Goal: Information Seeking & Learning: Check status

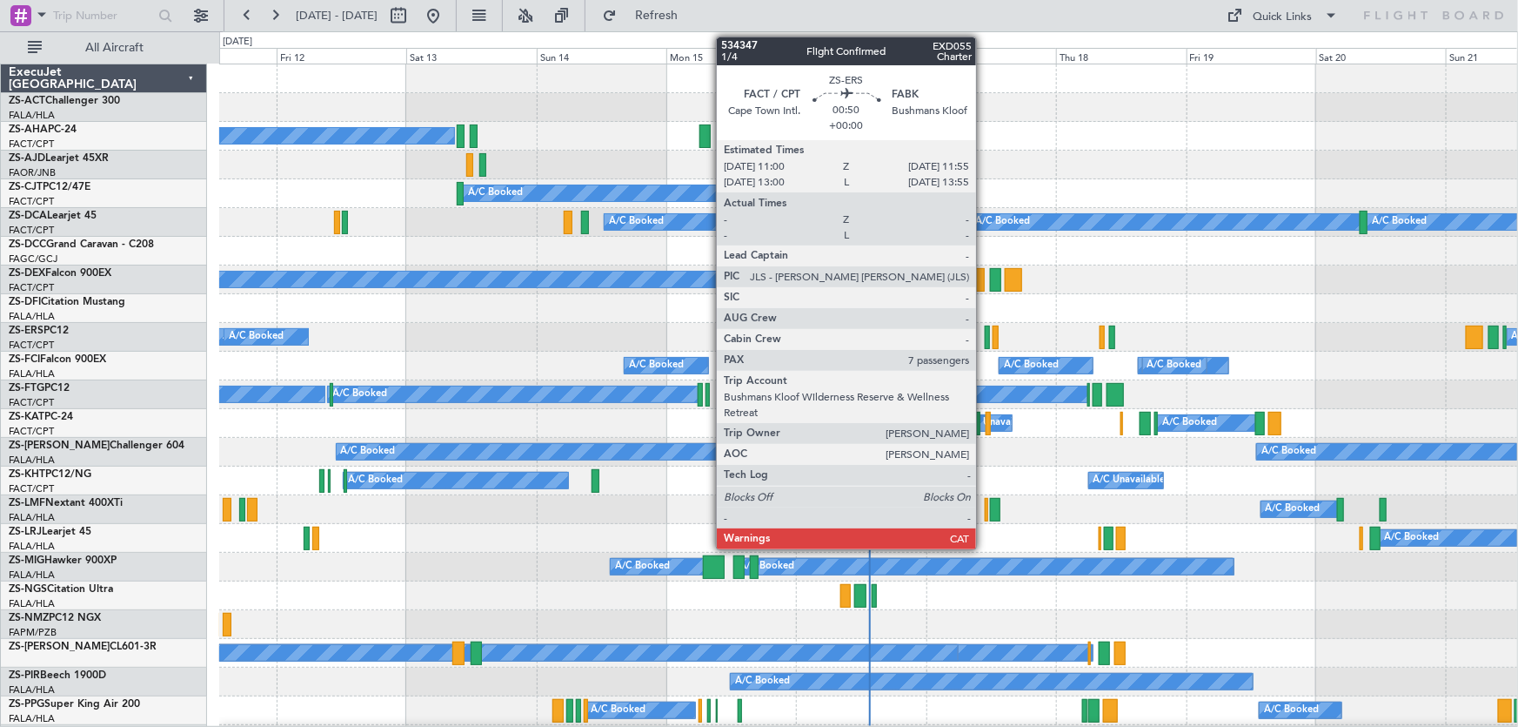
click at [985, 334] on div at bounding box center [987, 336] width 5 height 23
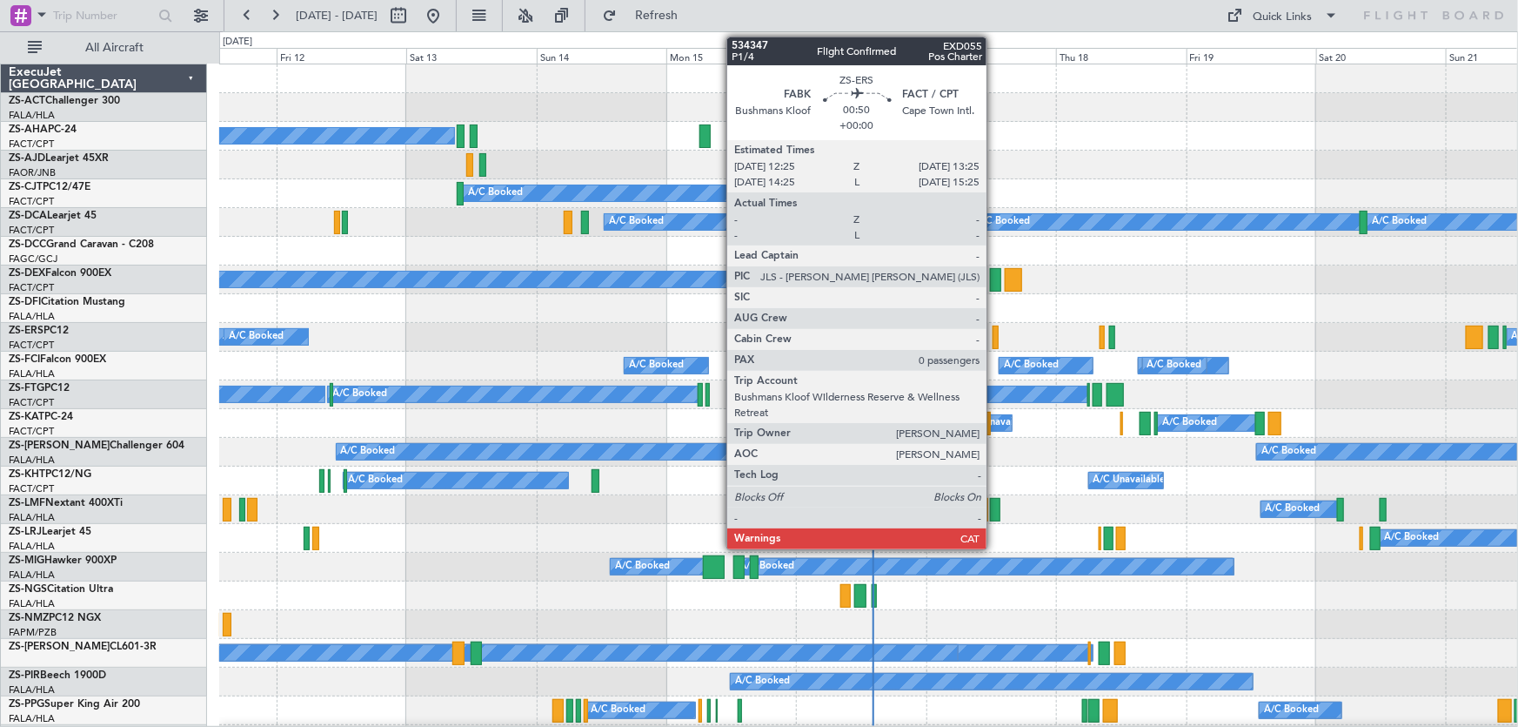
click at [995, 342] on div at bounding box center [996, 336] width 6 height 23
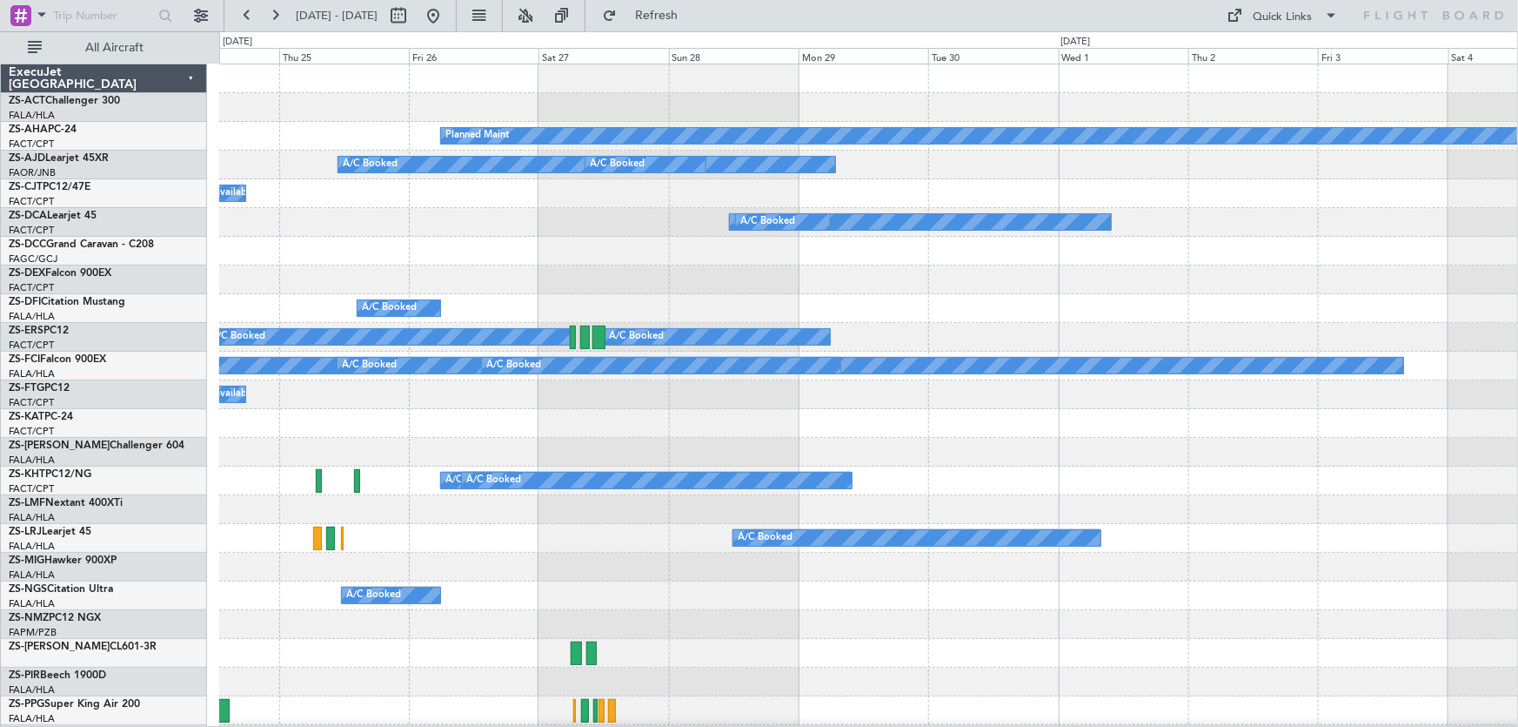
click at [0, 397] on html "11 Sep 2025 - 21 Sep 2025 Refresh Quick Links All Aircraft Planned Maint A/C Bo…" at bounding box center [759, 363] width 1518 height 727
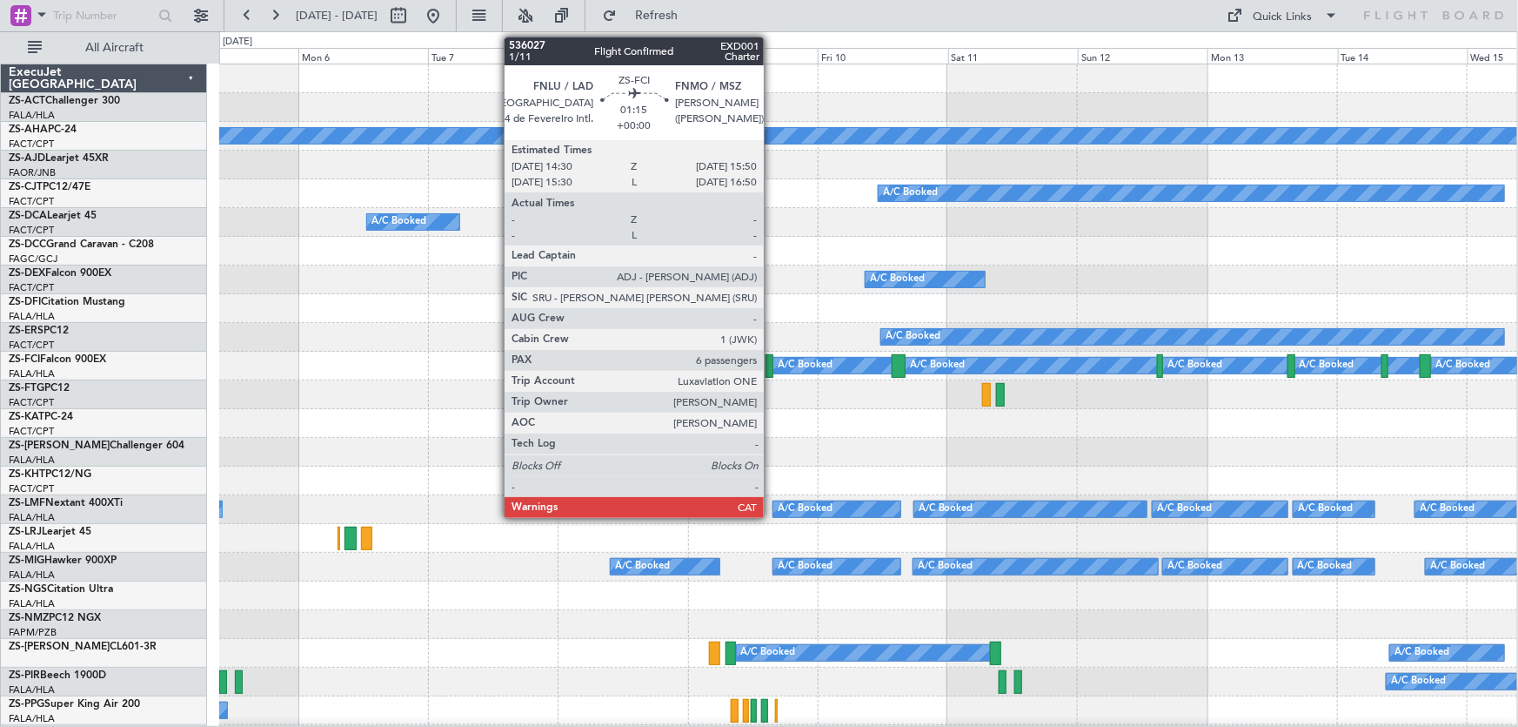
click at [772, 368] on div at bounding box center [770, 365] width 8 height 23
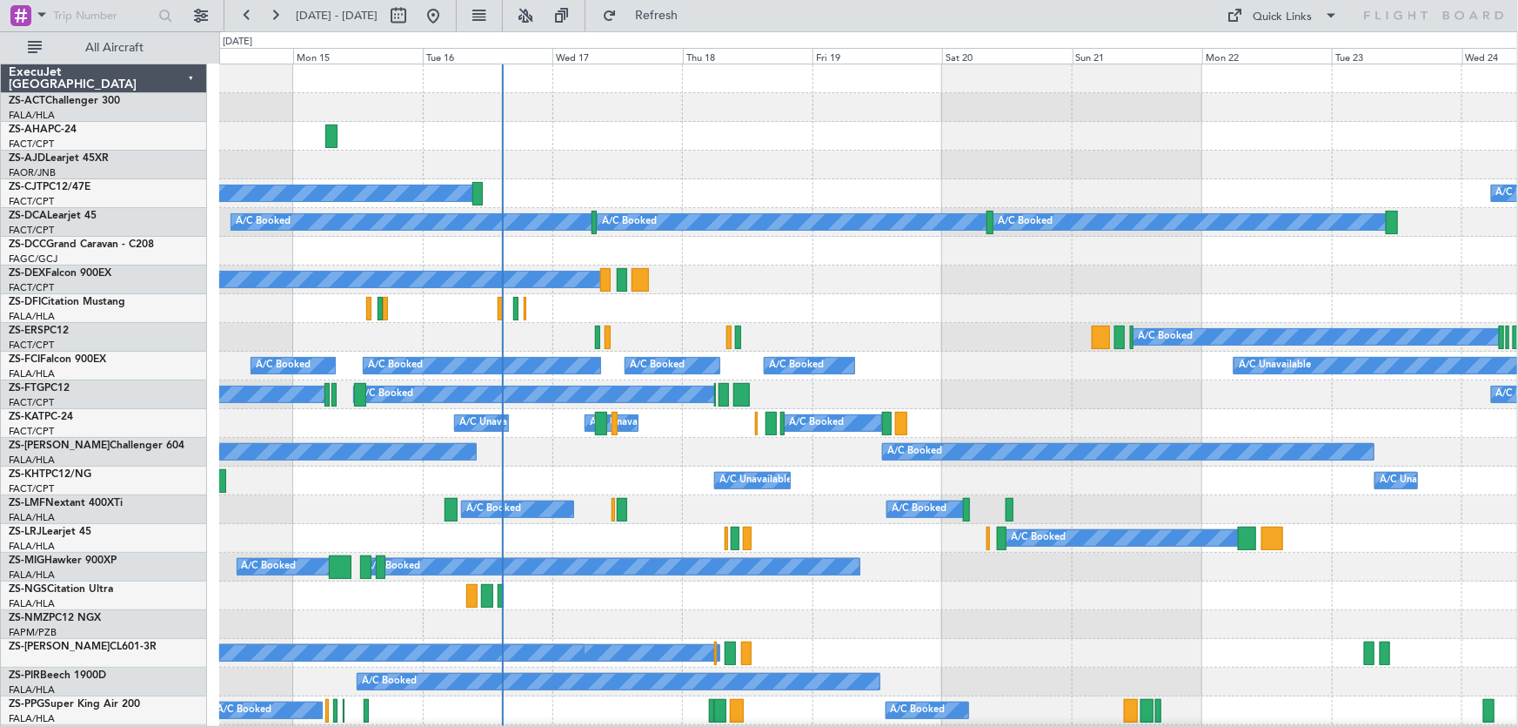
click at [1518, 339] on div "Planned Maint A/C Booked A/C Booked A/C Unavailable A/C Booked A/C Booked A/C B…" at bounding box center [759, 378] width 1518 height 695
